Goal: Task Accomplishment & Management: Manage account settings

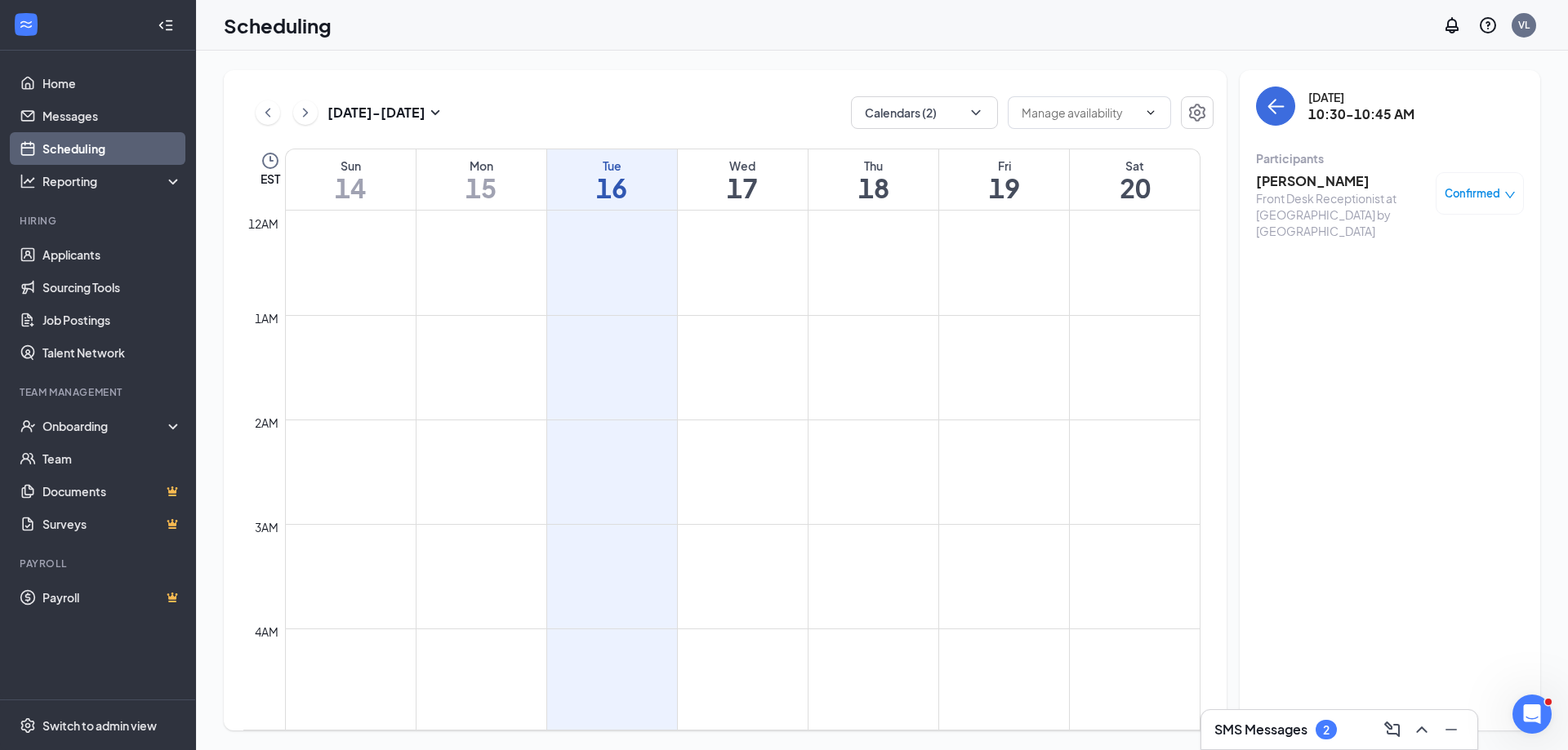
scroll to position [1047, 0]
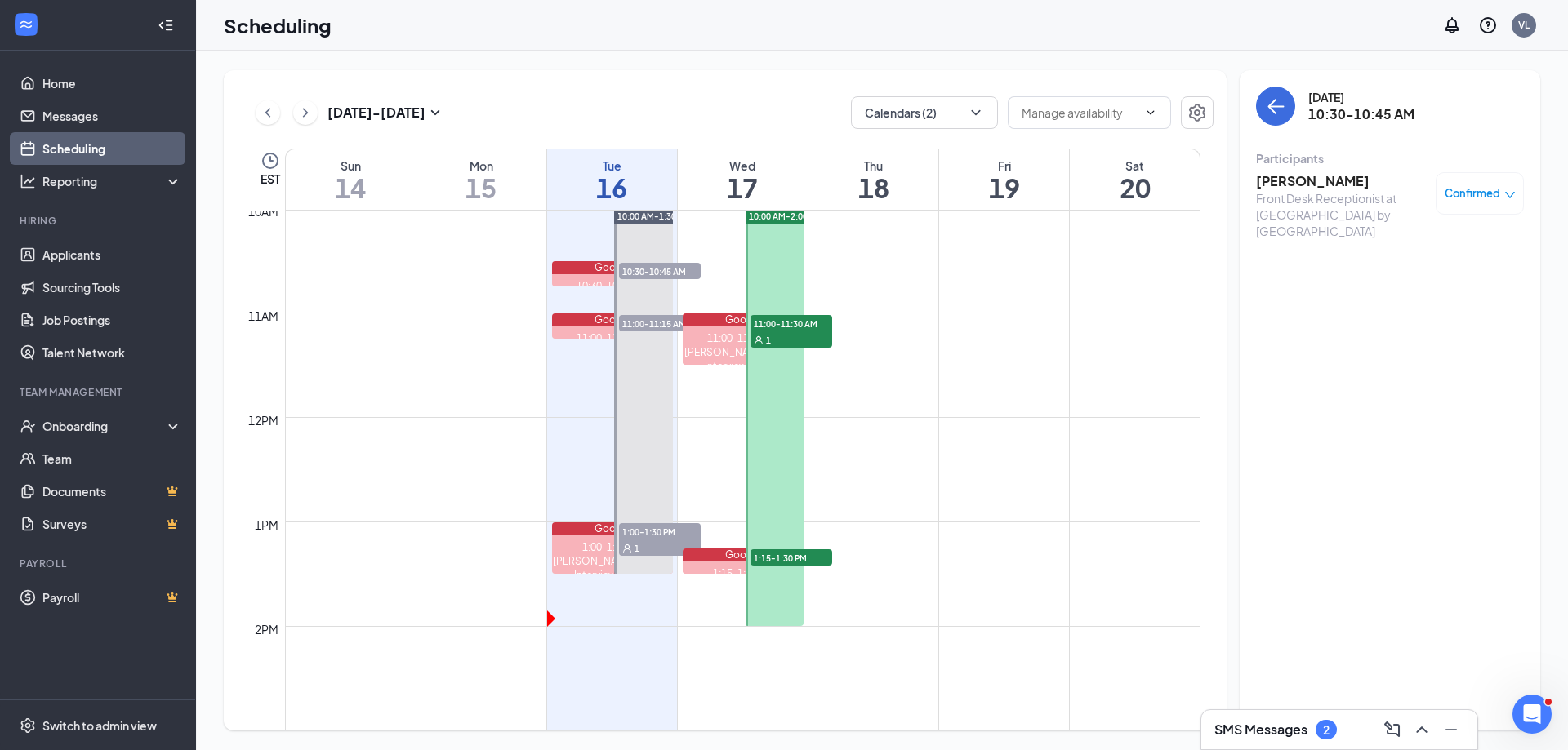
click at [787, 334] on div "1" at bounding box center [791, 340] width 82 height 16
click at [773, 553] on span "1:15-1:30 PM" at bounding box center [791, 558] width 82 height 16
click at [76, 253] on link "Applicants" at bounding box center [112, 255] width 139 height 33
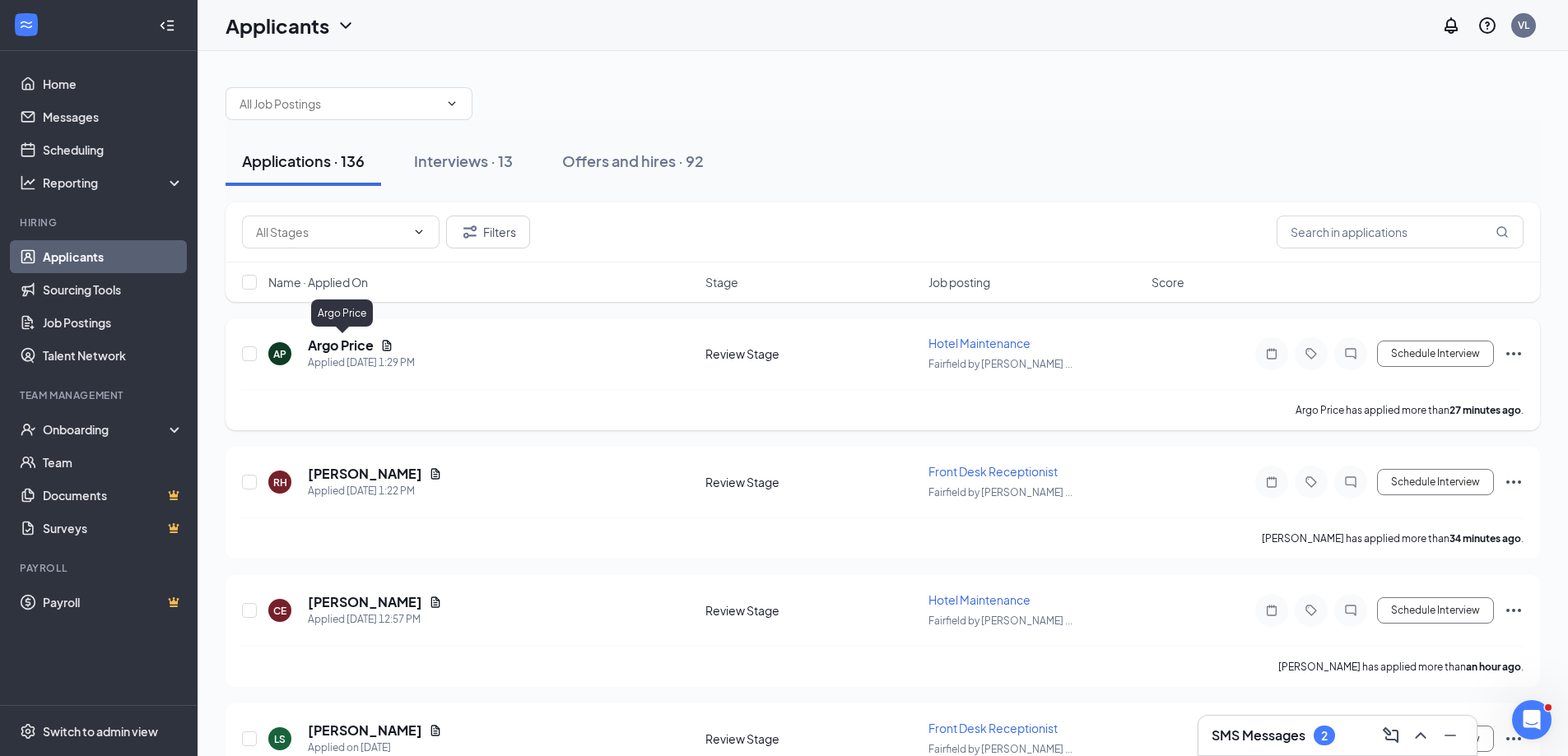
click at [321, 346] on h5 "Argo Price" at bounding box center [341, 345] width 66 height 18
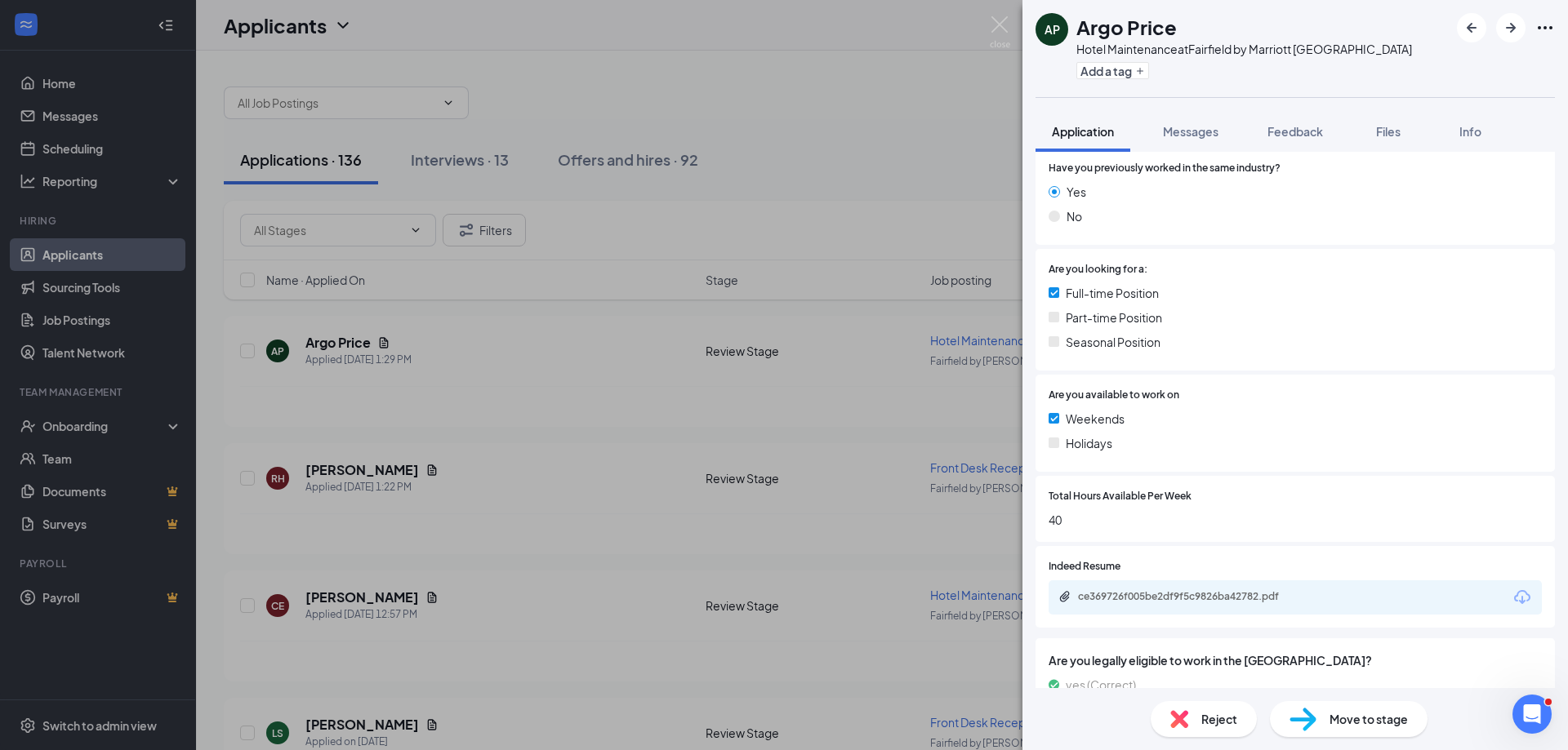
scroll to position [245, 0]
click at [1137, 597] on div "ce369726f005be2df9f5c9826ba42782.pdf" at bounding box center [1192, 596] width 229 height 13
drag, startPoint x: 994, startPoint y: 26, endPoint x: 967, endPoint y: 87, distance: 66.7
click at [994, 27] on img at bounding box center [1000, 32] width 20 height 32
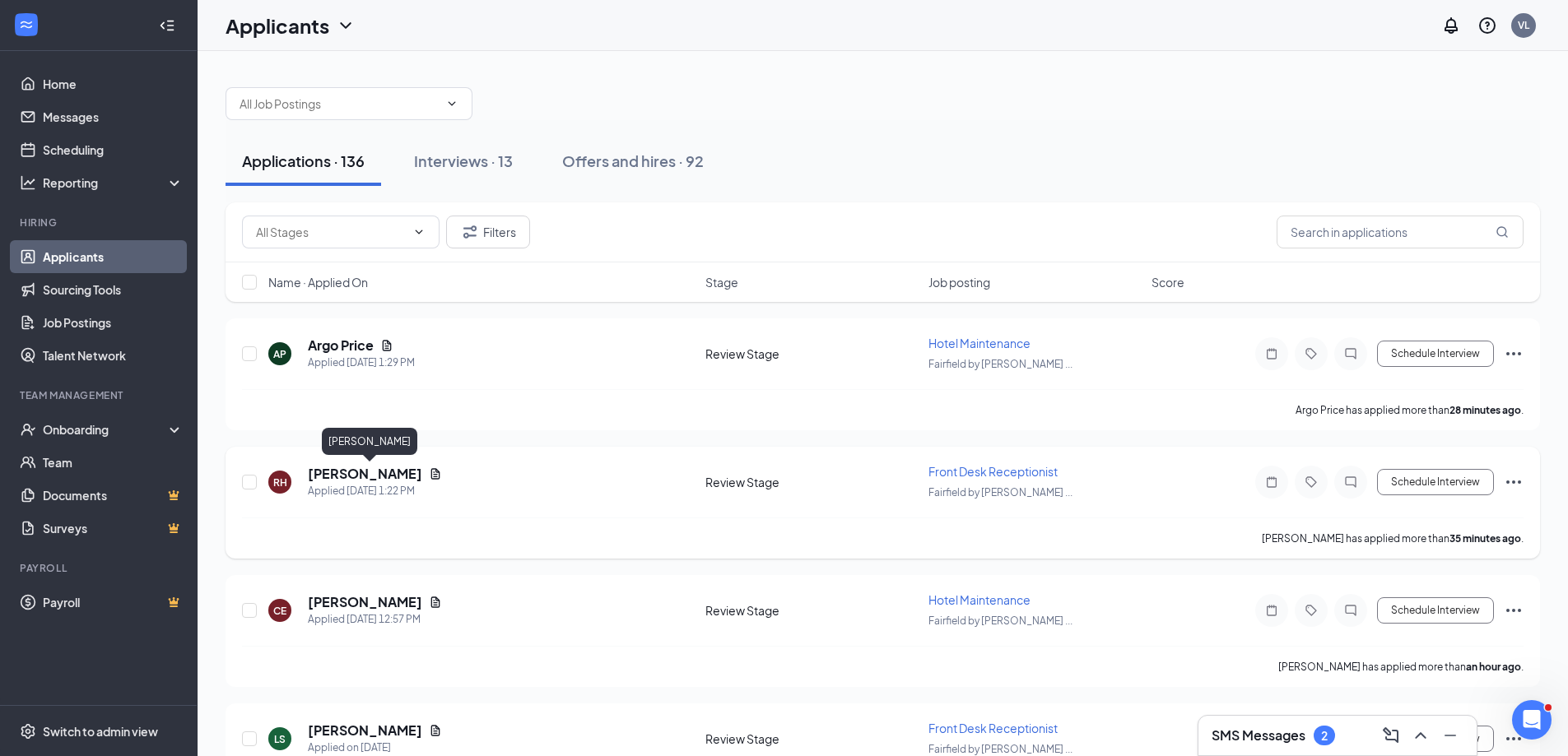
click at [329, 470] on h5 "[PERSON_NAME]" at bounding box center [365, 474] width 115 height 18
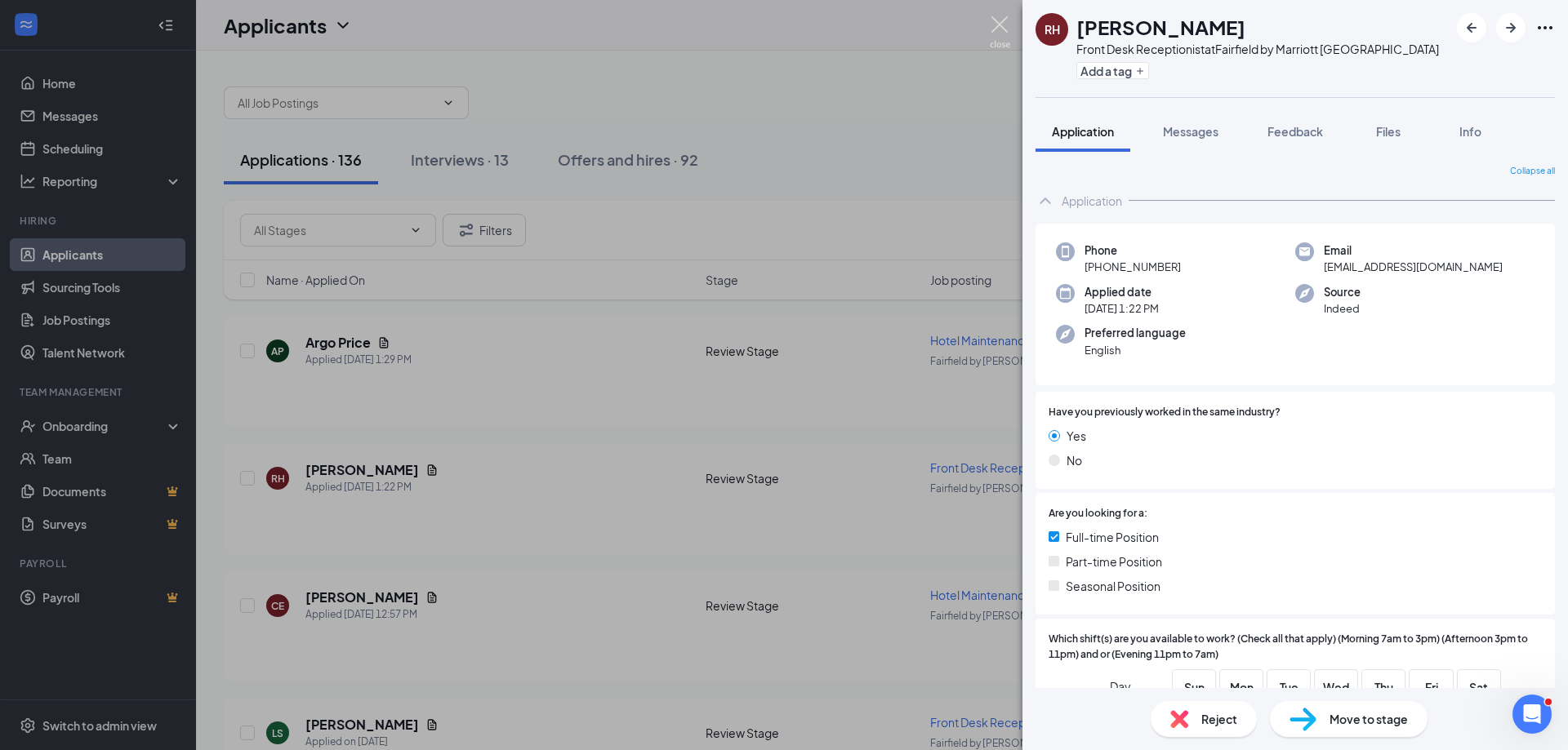
click at [1000, 25] on img at bounding box center [1000, 32] width 20 height 32
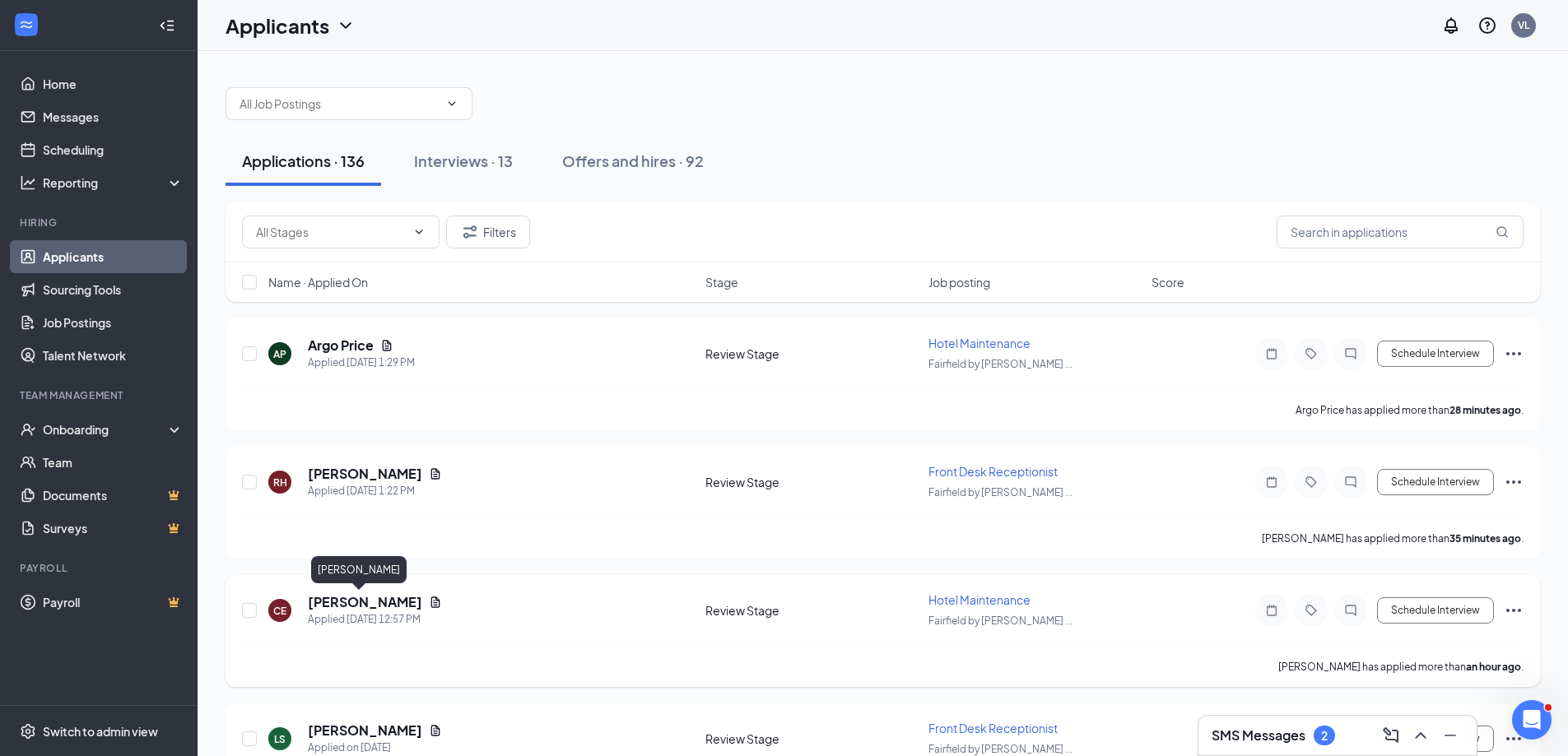
click at [333, 597] on h5 "[PERSON_NAME]" at bounding box center [365, 603] width 115 height 18
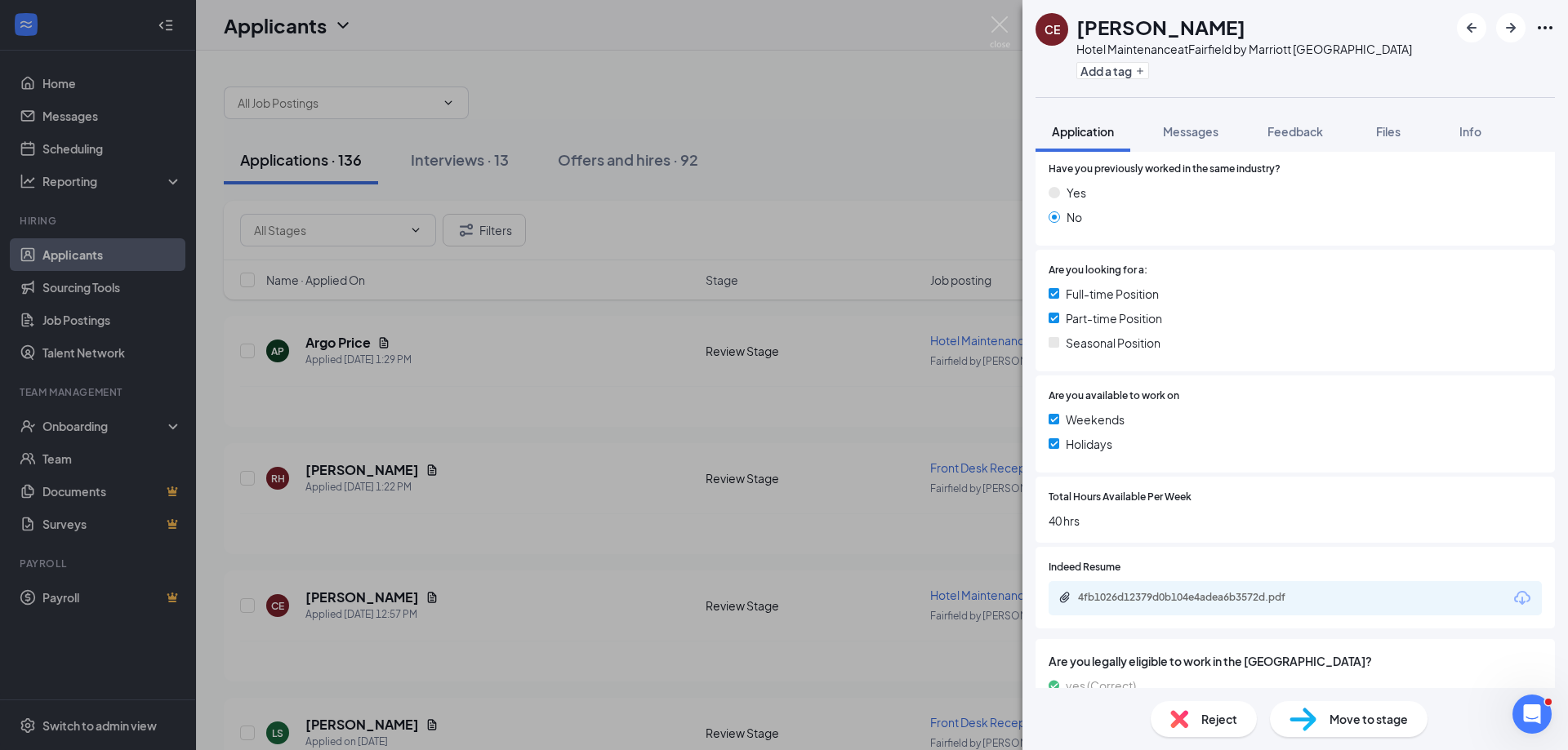
scroll to position [245, 0]
click at [1143, 586] on div "4fb1026d12379d0b104e4adea6b3572d.pdf" at bounding box center [1295, 597] width 493 height 35
click at [1143, 595] on div "4fb1026d12379d0b104e4adea6b3572d.pdf" at bounding box center [1192, 596] width 229 height 13
click at [994, 20] on img at bounding box center [1000, 32] width 20 height 32
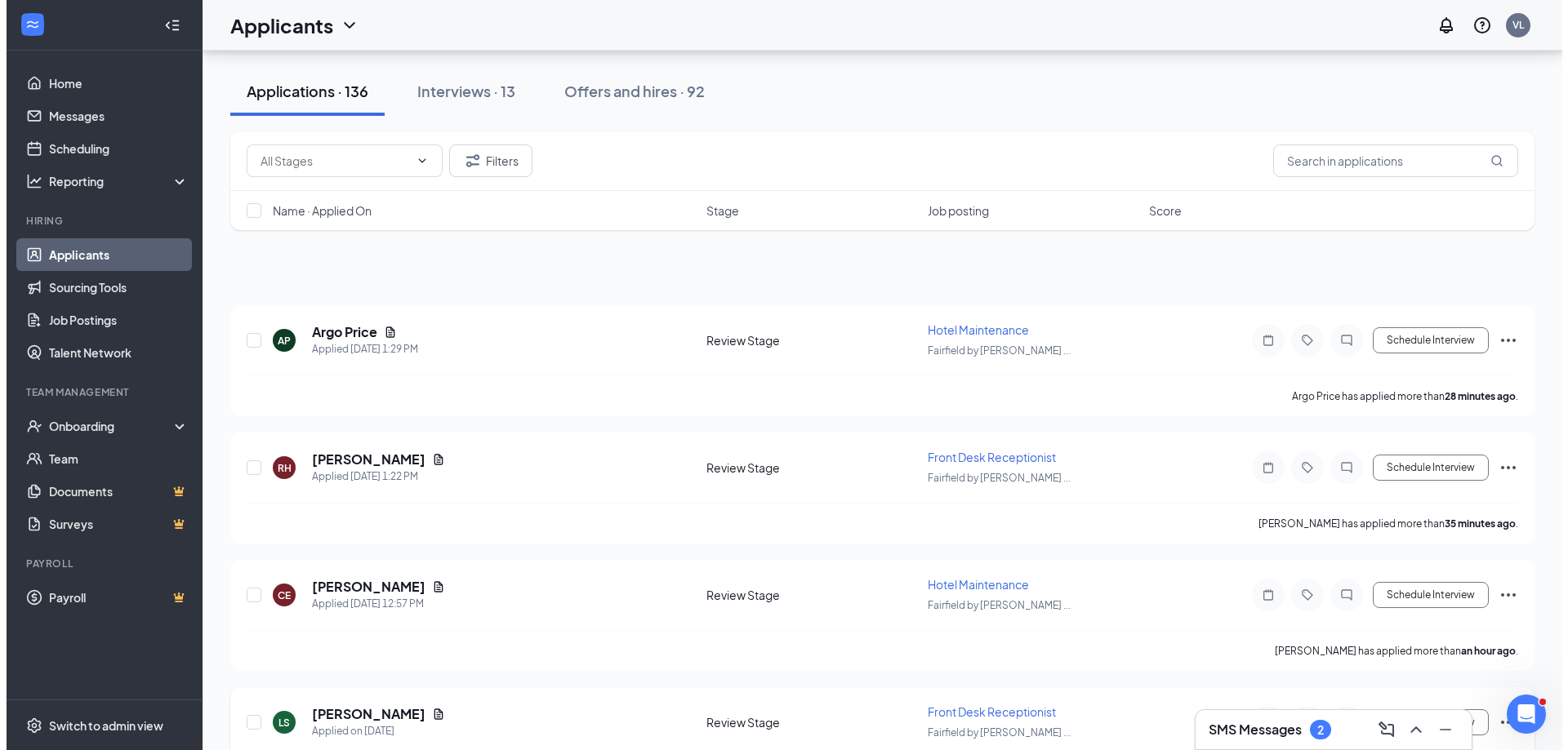
scroll to position [163, 0]
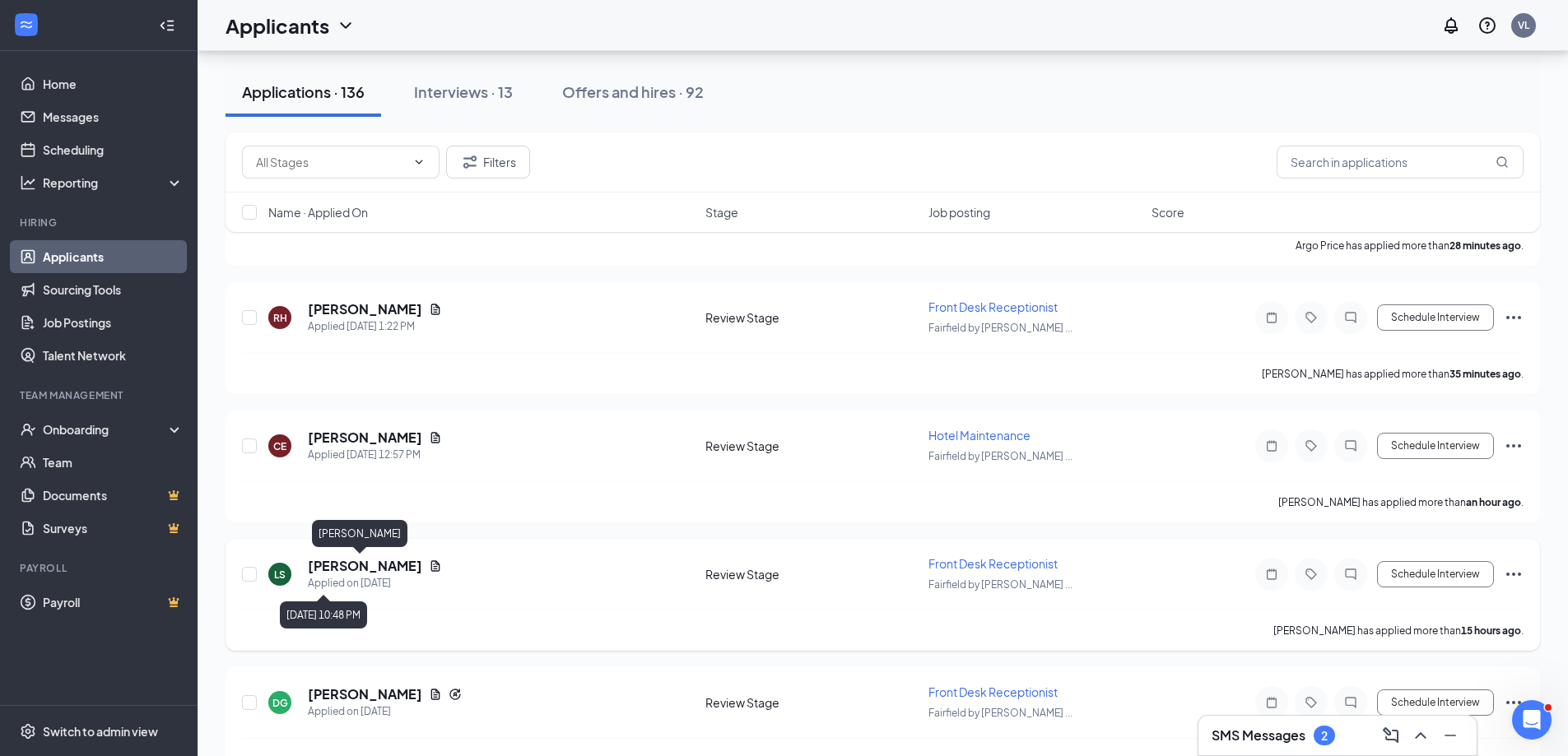
click at [329, 570] on h5 "[PERSON_NAME]" at bounding box center [365, 567] width 115 height 18
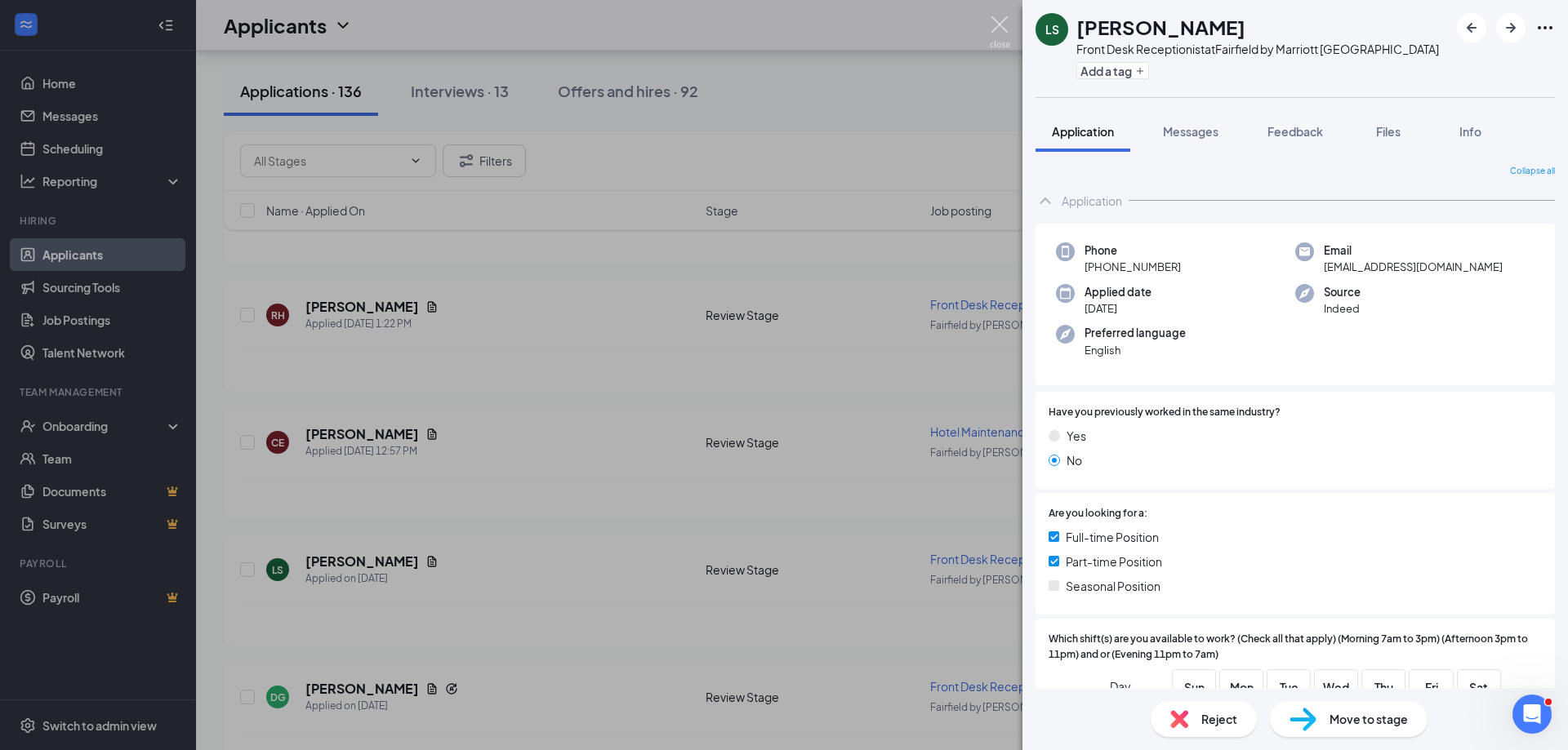
click at [997, 23] on img at bounding box center [1000, 32] width 20 height 32
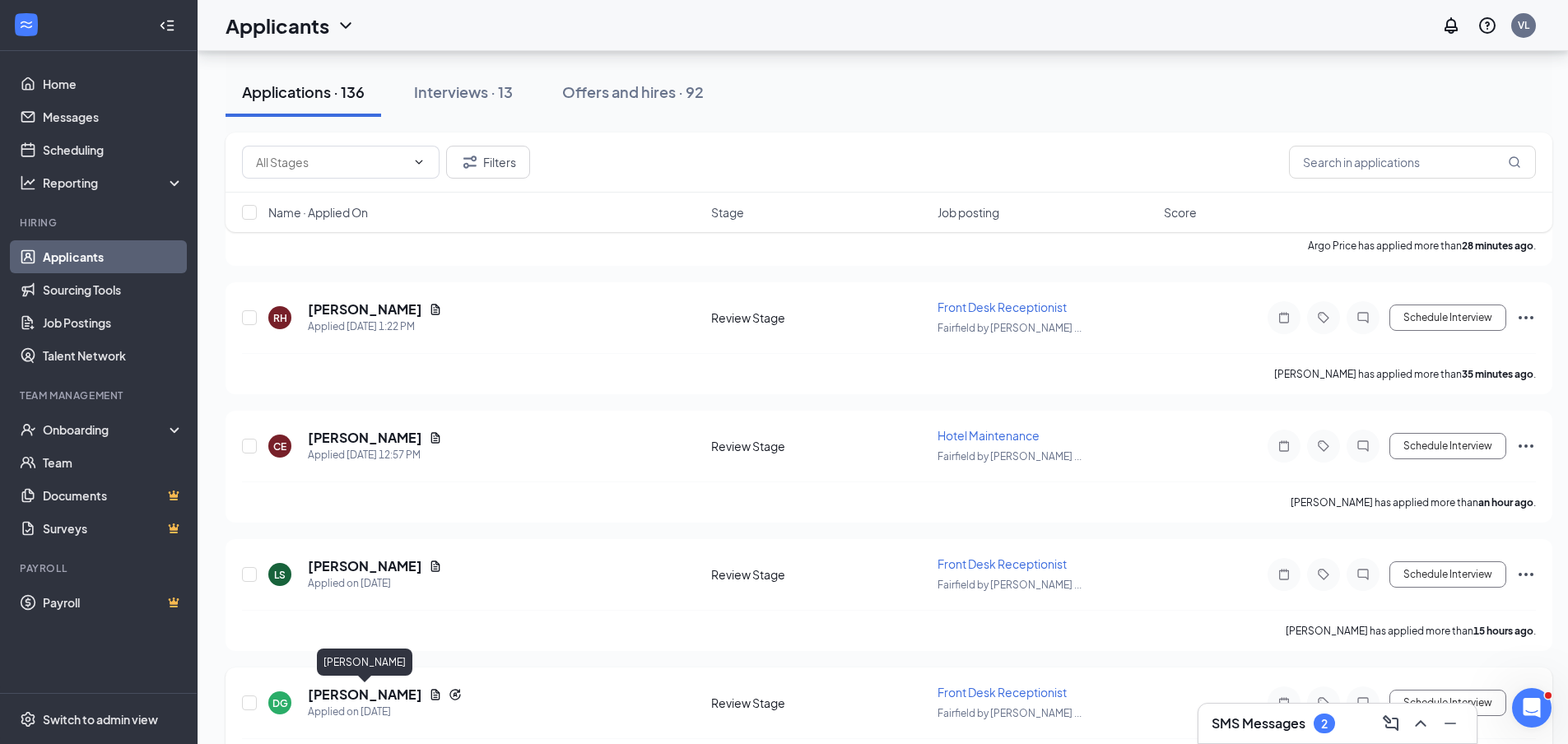
click at [385, 692] on h5 "[PERSON_NAME]" at bounding box center [365, 694] width 115 height 18
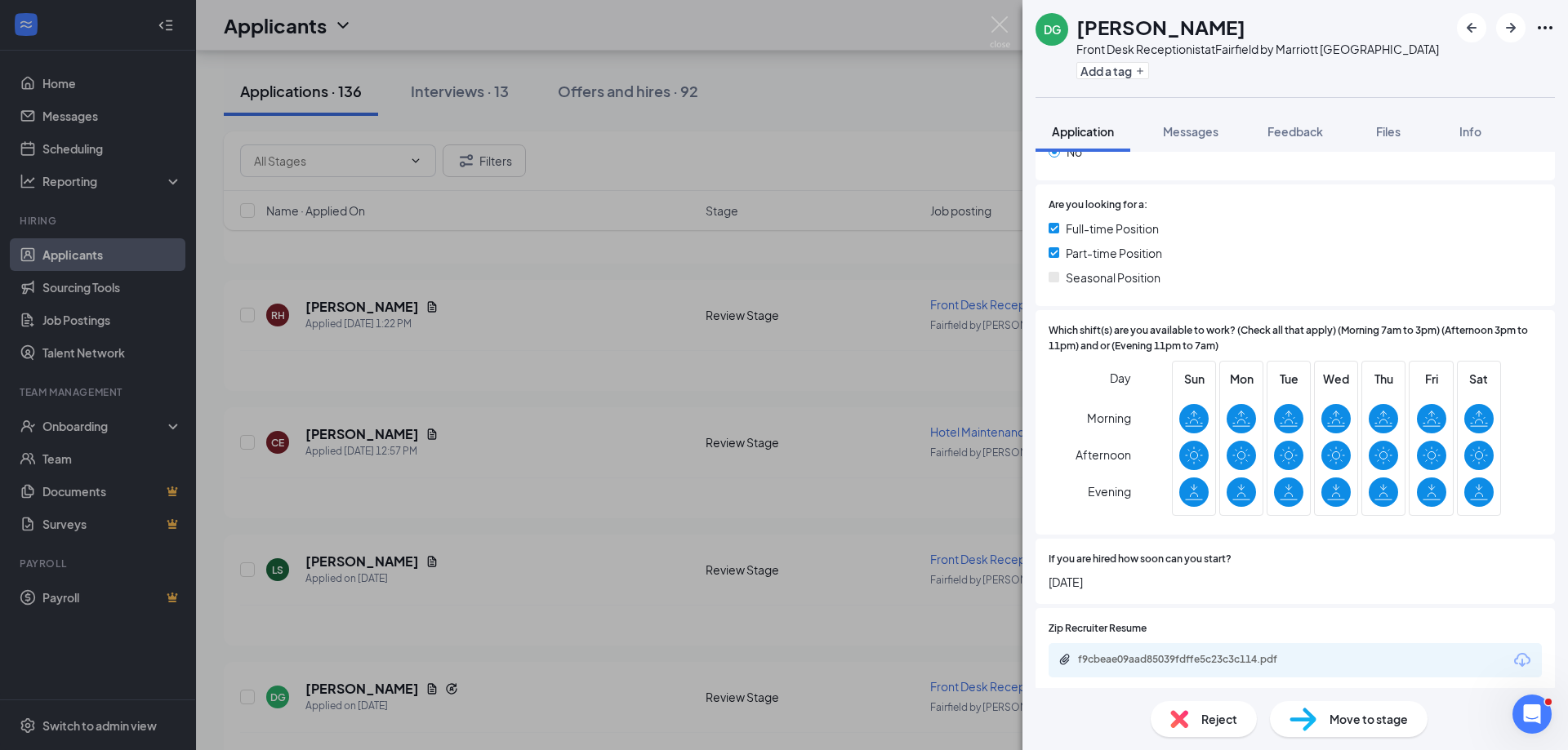
scroll to position [579, 0]
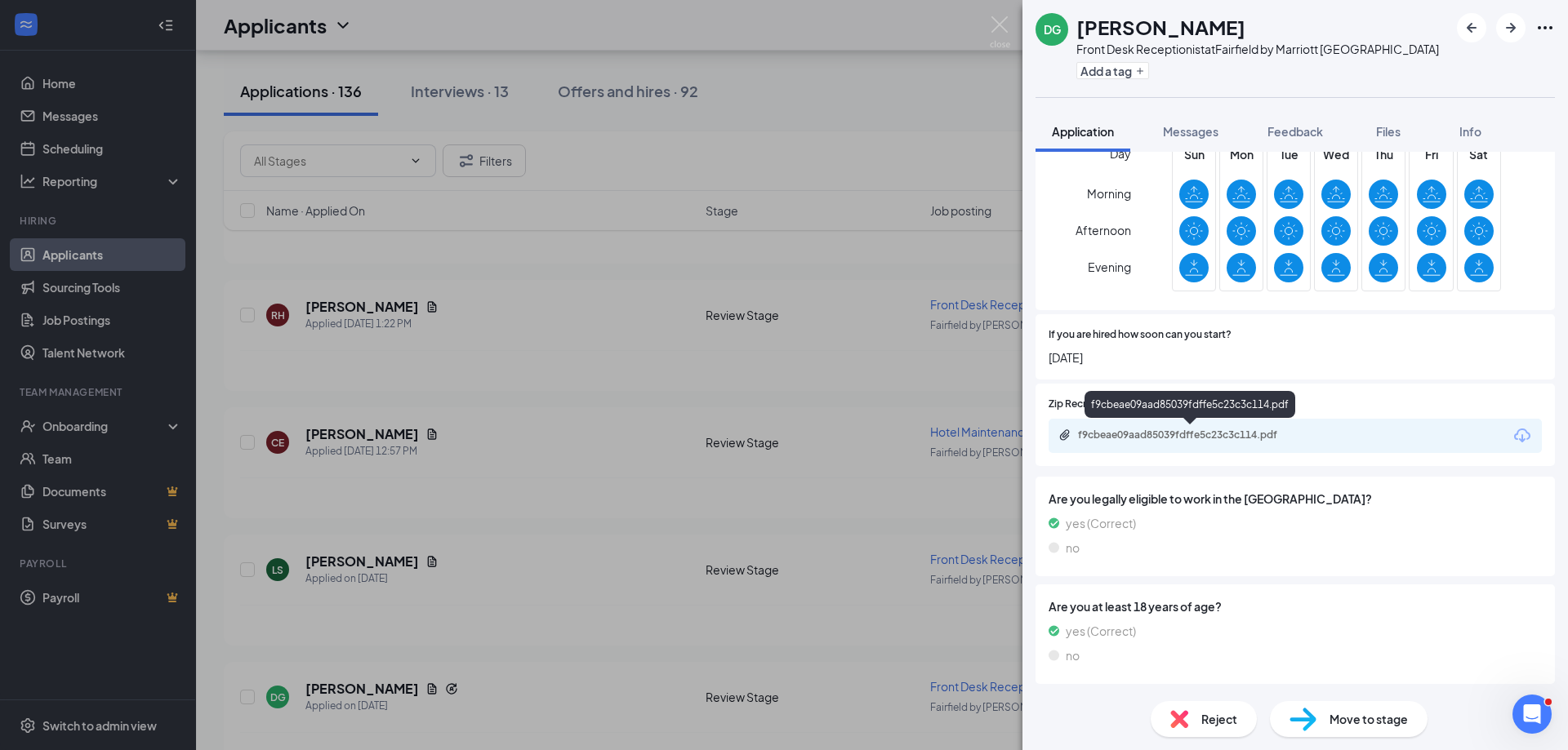
click at [1108, 436] on div "f9cbeae09aad85039fdffe5c23c3c114.pdf" at bounding box center [1192, 435] width 229 height 13
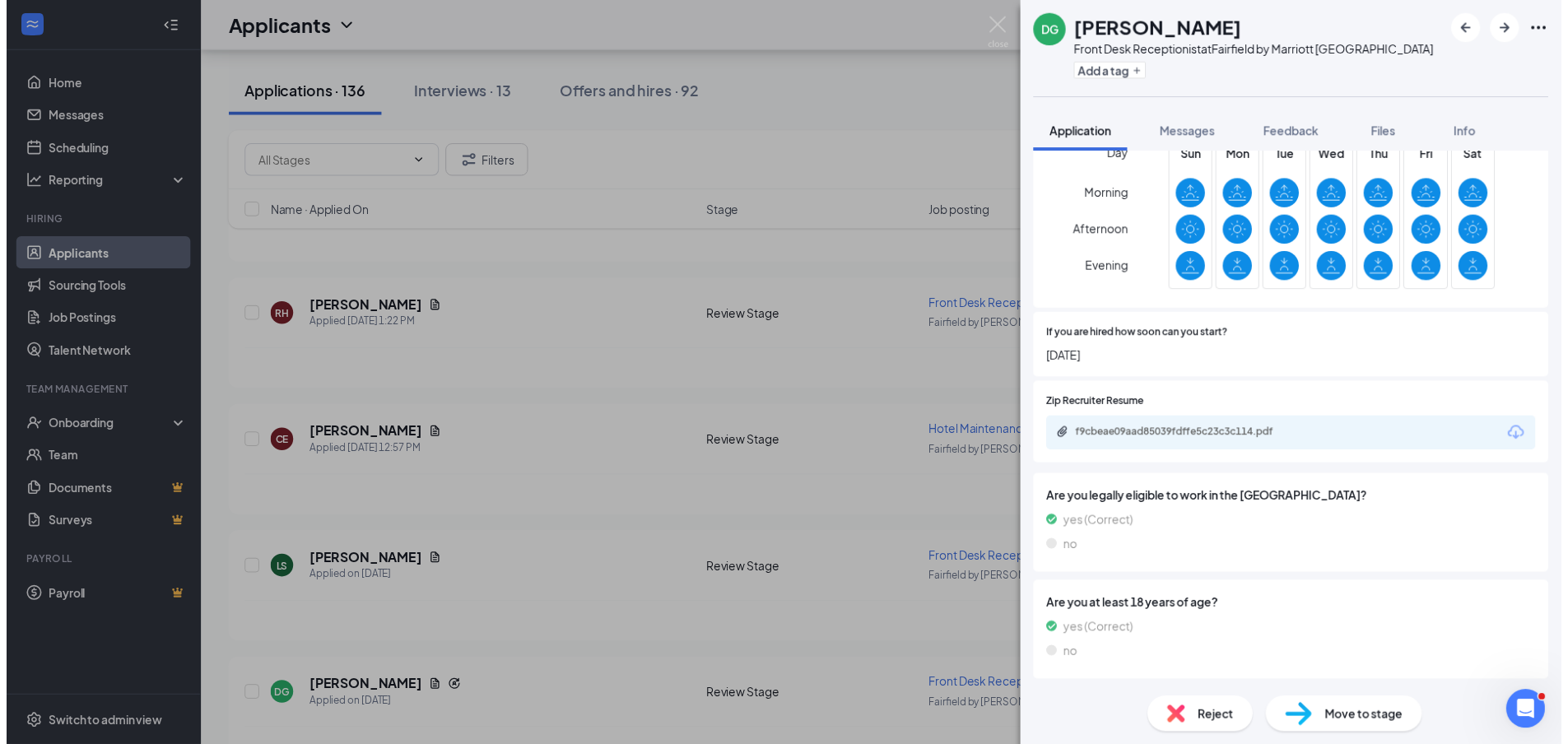
scroll to position [578, 0]
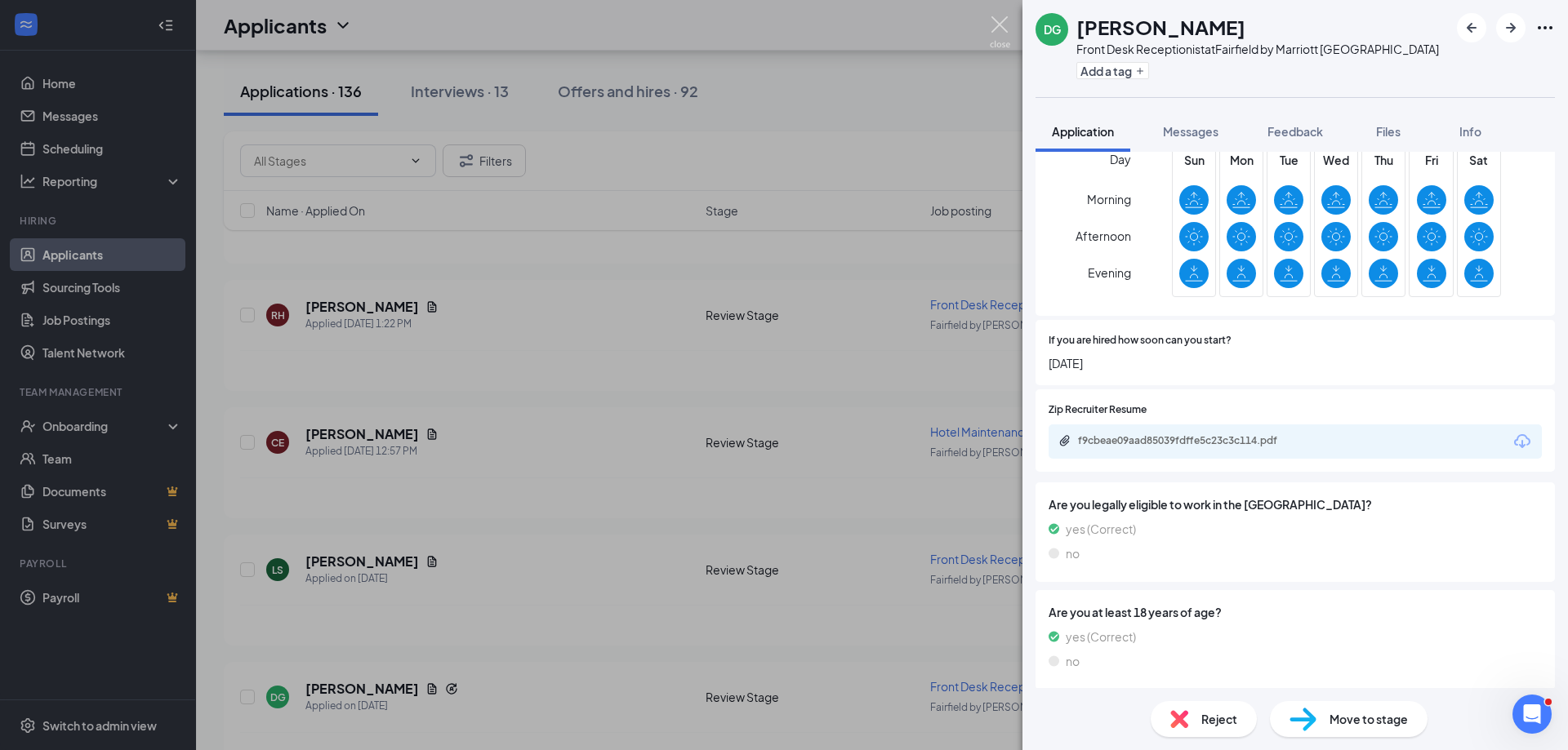
click at [998, 24] on img at bounding box center [1000, 32] width 20 height 32
